Goal: Transaction & Acquisition: Purchase product/service

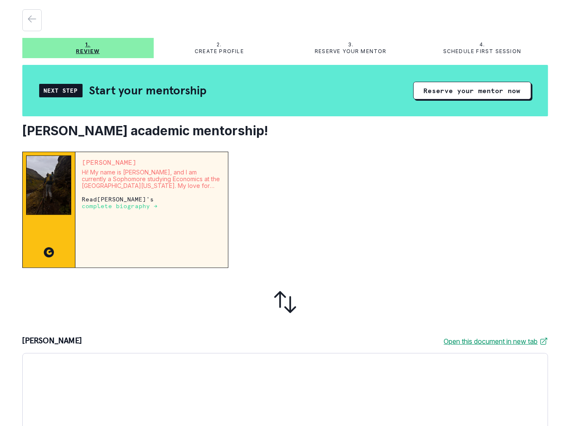
scroll to position [32, 0]
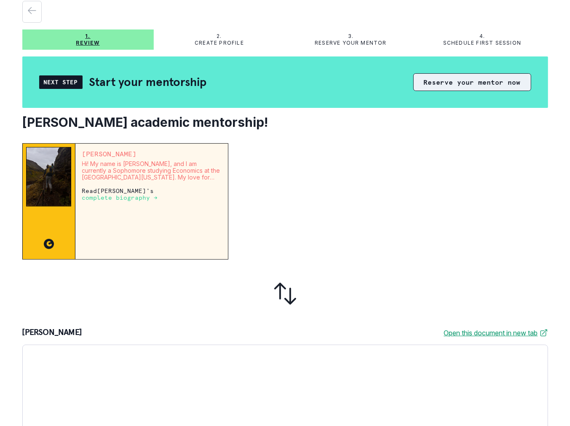
click at [458, 90] on button "Reserve your mentor now" at bounding box center [473, 82] width 118 height 18
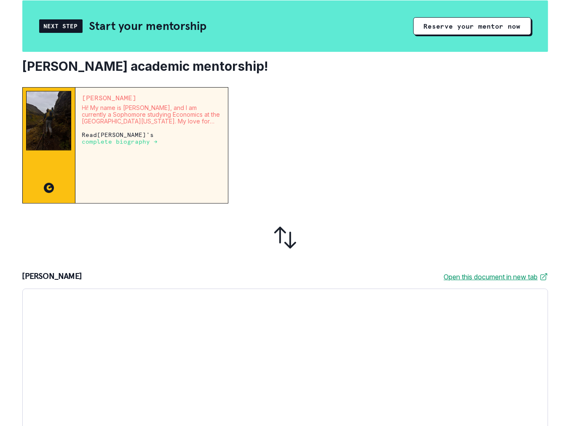
scroll to position [200, 0]
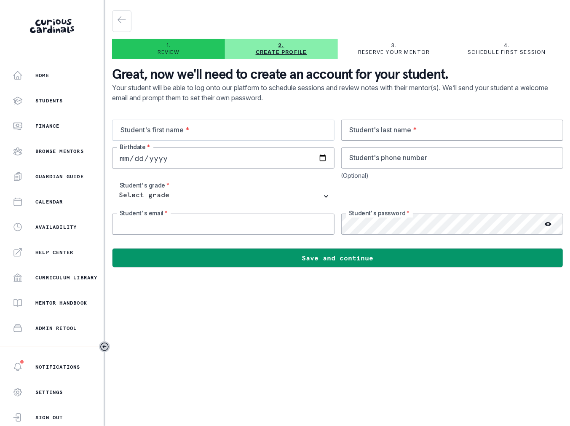
type input "[PERSON_NAME][EMAIL_ADDRESS][DOMAIN_NAME]"
click at [385, 51] on p "Reserve your mentor" at bounding box center [394, 52] width 72 height 7
click at [167, 47] on p "1." at bounding box center [169, 45] width 4 height 7
click at [126, 30] on button "button" at bounding box center [121, 21] width 19 height 22
